Goal: Task Accomplishment & Management: Complete application form

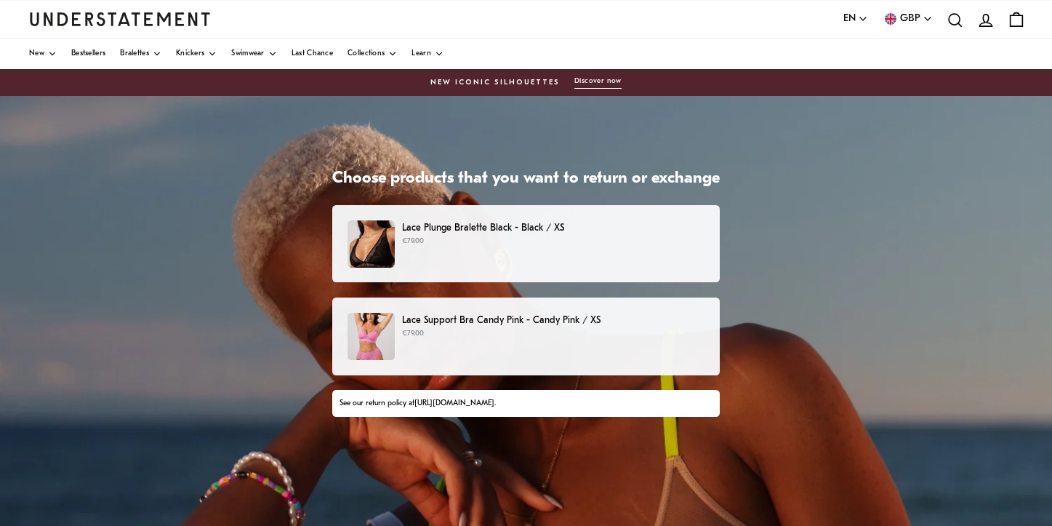
click at [445, 333] on p "€79.00" at bounding box center [553, 334] width 303 height 12
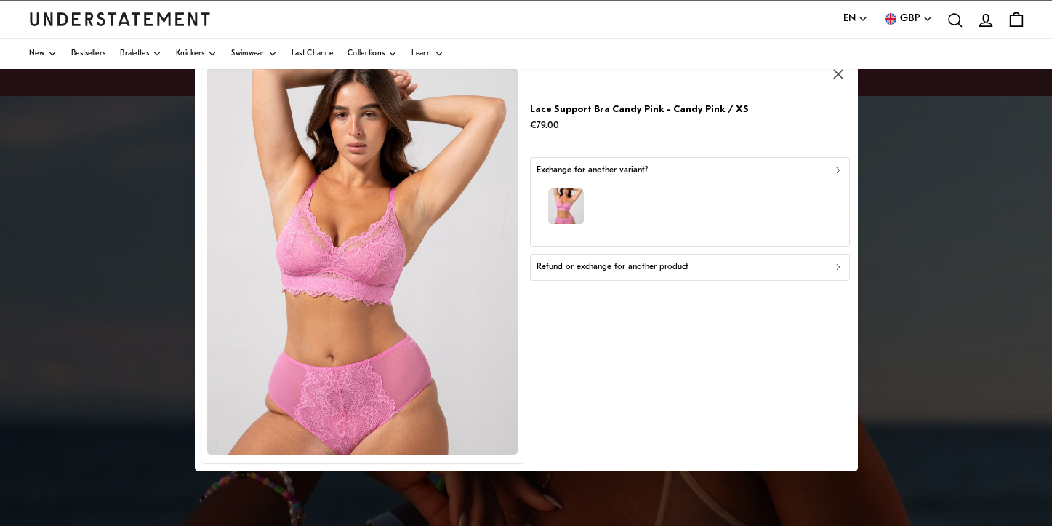
click at [647, 271] on p "Refund or exchange for another product" at bounding box center [612, 267] width 152 height 14
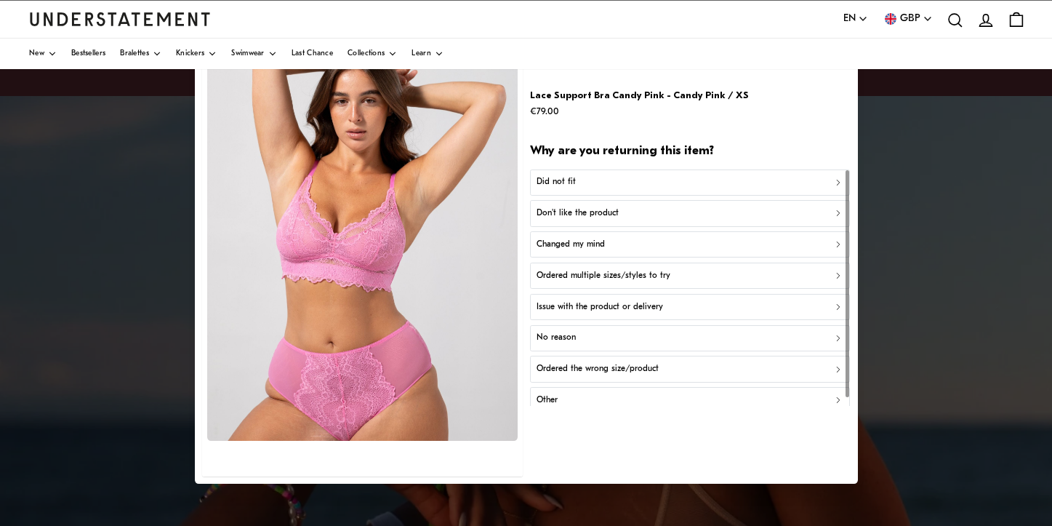
scroll to position [8, 0]
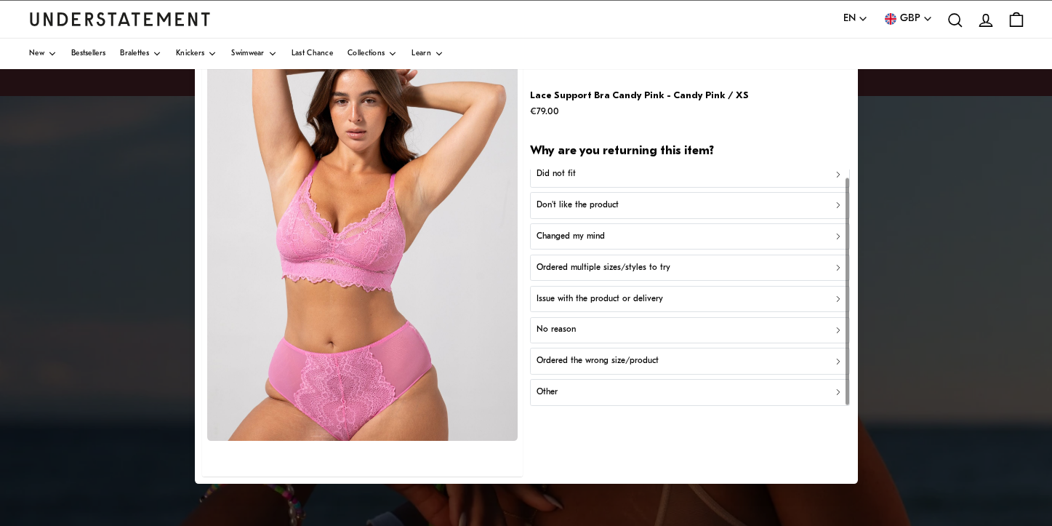
click at [690, 201] on div "Don't like the product" at bounding box center [690, 206] width 308 height 14
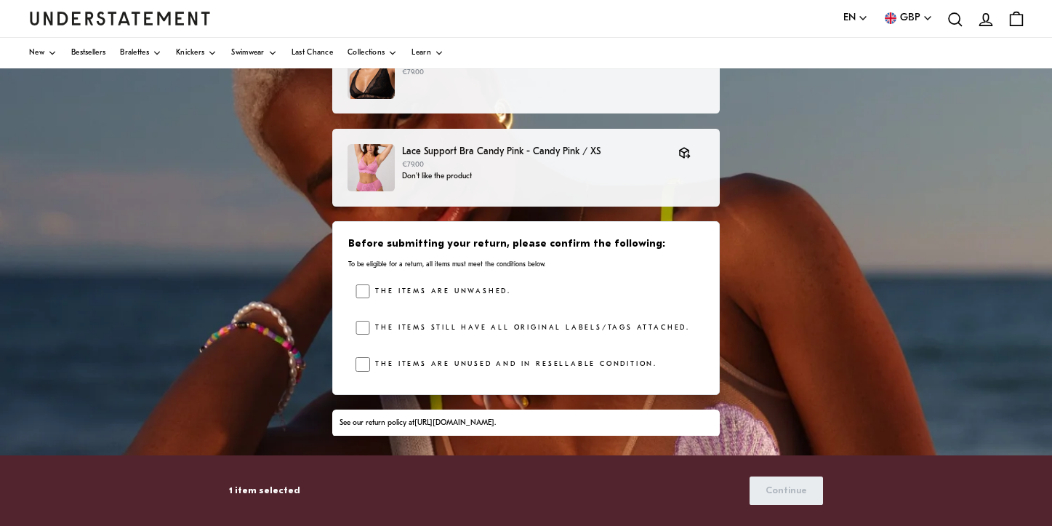
scroll to position [151, 0]
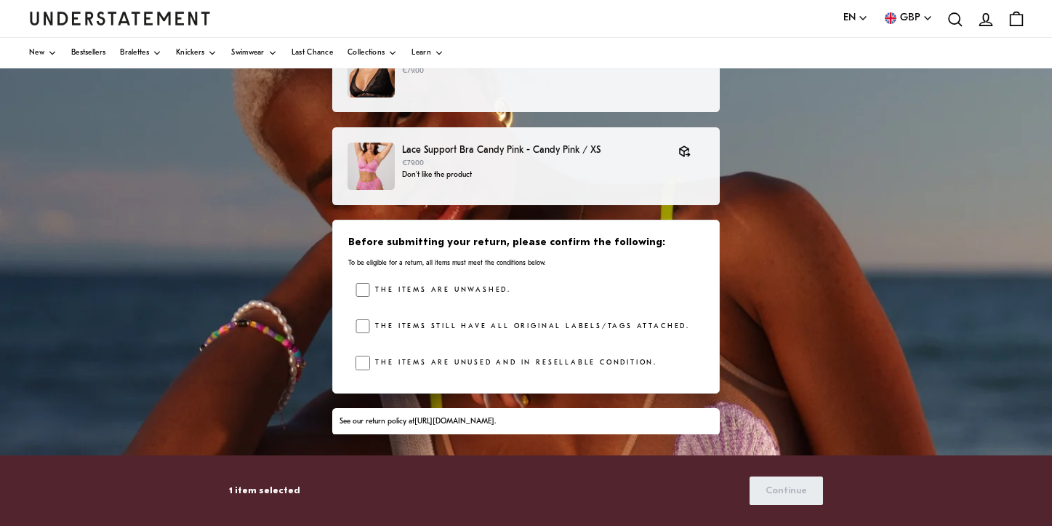
click at [488, 290] on label "The items are unwashed." at bounding box center [440, 290] width 141 height 15
click at [480, 317] on div "The items are unwashed. The items still have all original labels/tags attached.…" at bounding box center [530, 330] width 348 height 95
click at [470, 325] on label "The items still have all original labels/tags attached." at bounding box center [530, 326] width 320 height 15
click at [453, 359] on label "The items are unused and in resellable condition." at bounding box center [513, 363] width 287 height 15
click at [783, 494] on span "Continue" at bounding box center [786, 490] width 41 height 27
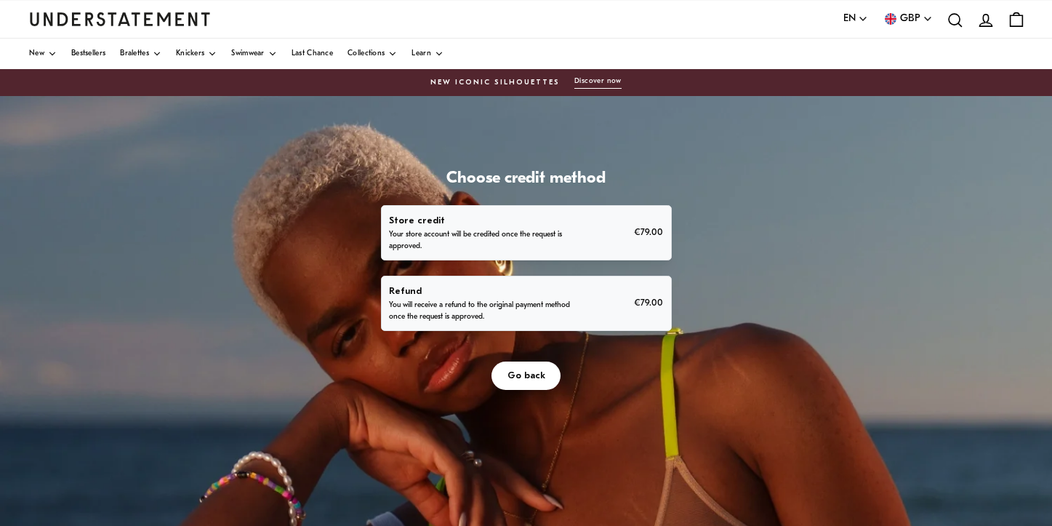
scroll to position [81, 0]
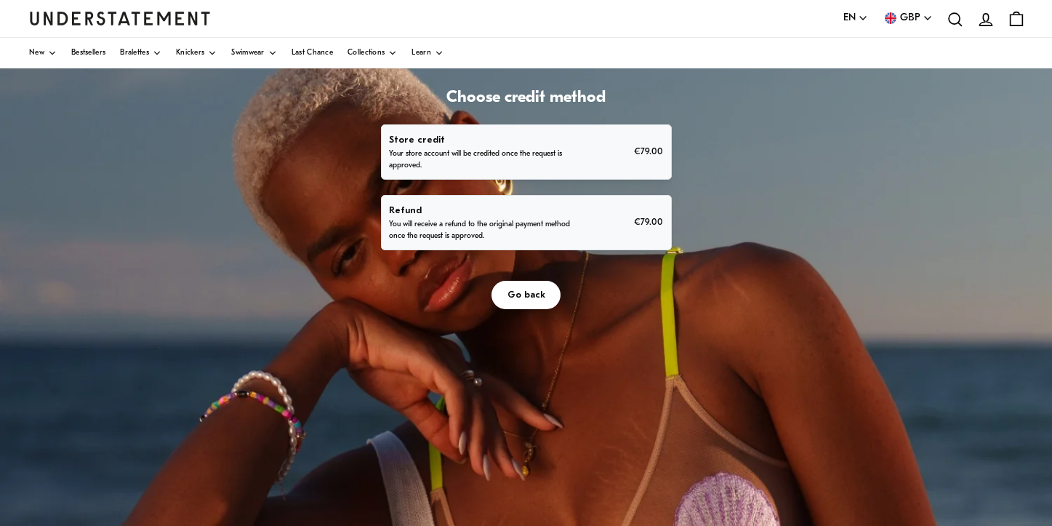
click at [588, 214] on div "Refund You will receive a refund to the original payment method once the reques…" at bounding box center [526, 222] width 274 height 39
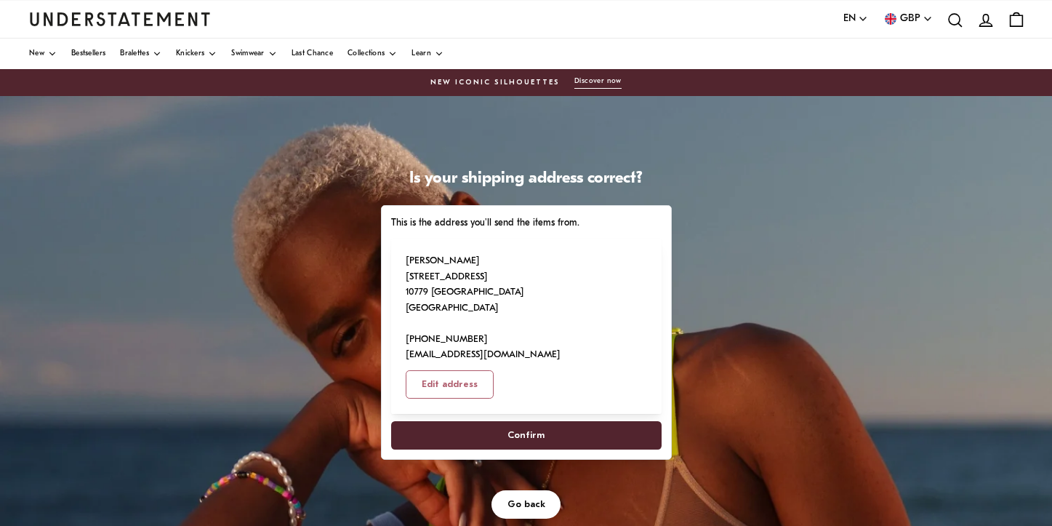
click at [511, 422] on span "Confirm" at bounding box center [526, 435] width 37 height 27
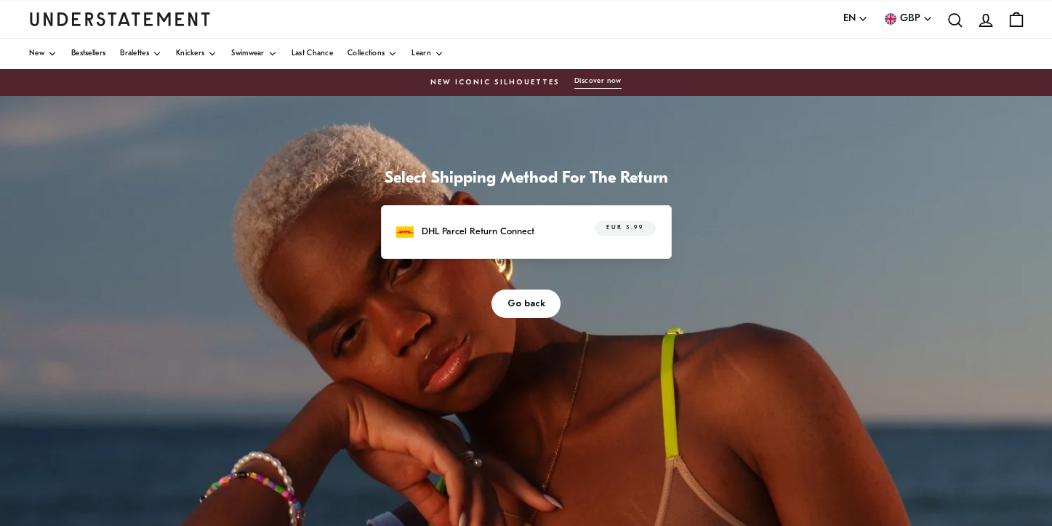
click at [516, 230] on p "DHL Parcel Return Connect" at bounding box center [478, 231] width 113 height 15
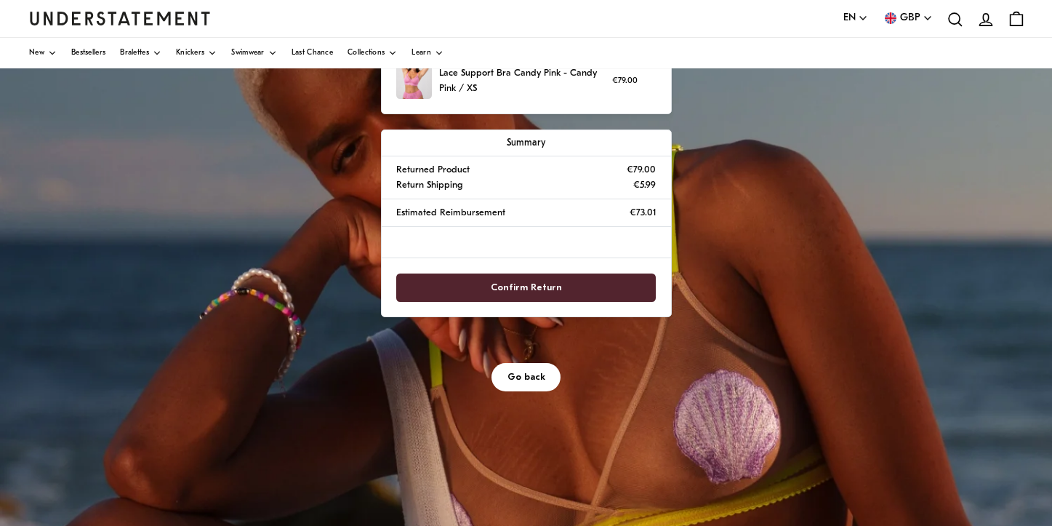
scroll to position [188, 0]
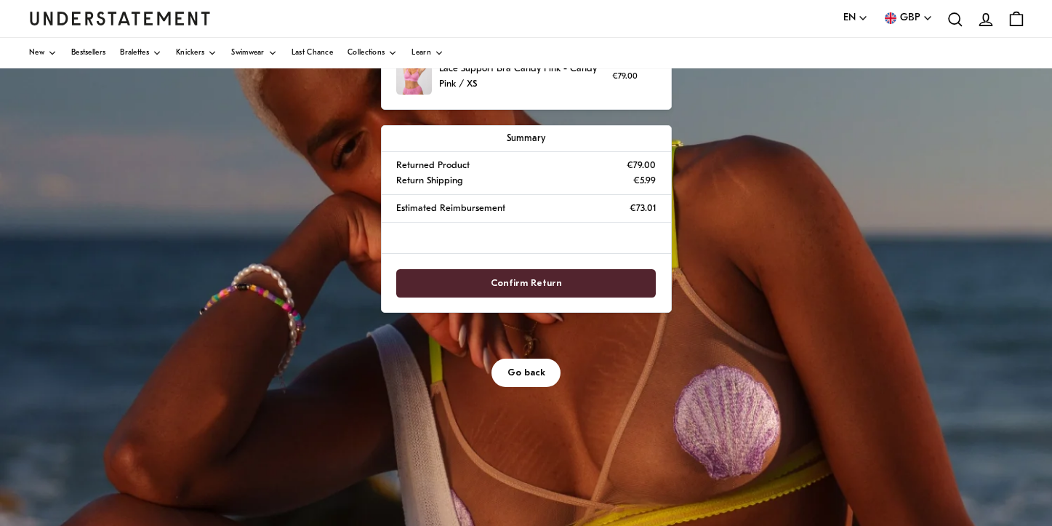
click at [543, 272] on span "Confirm Return" at bounding box center [526, 283] width 71 height 27
